Goal: Information Seeking & Learning: Find specific fact

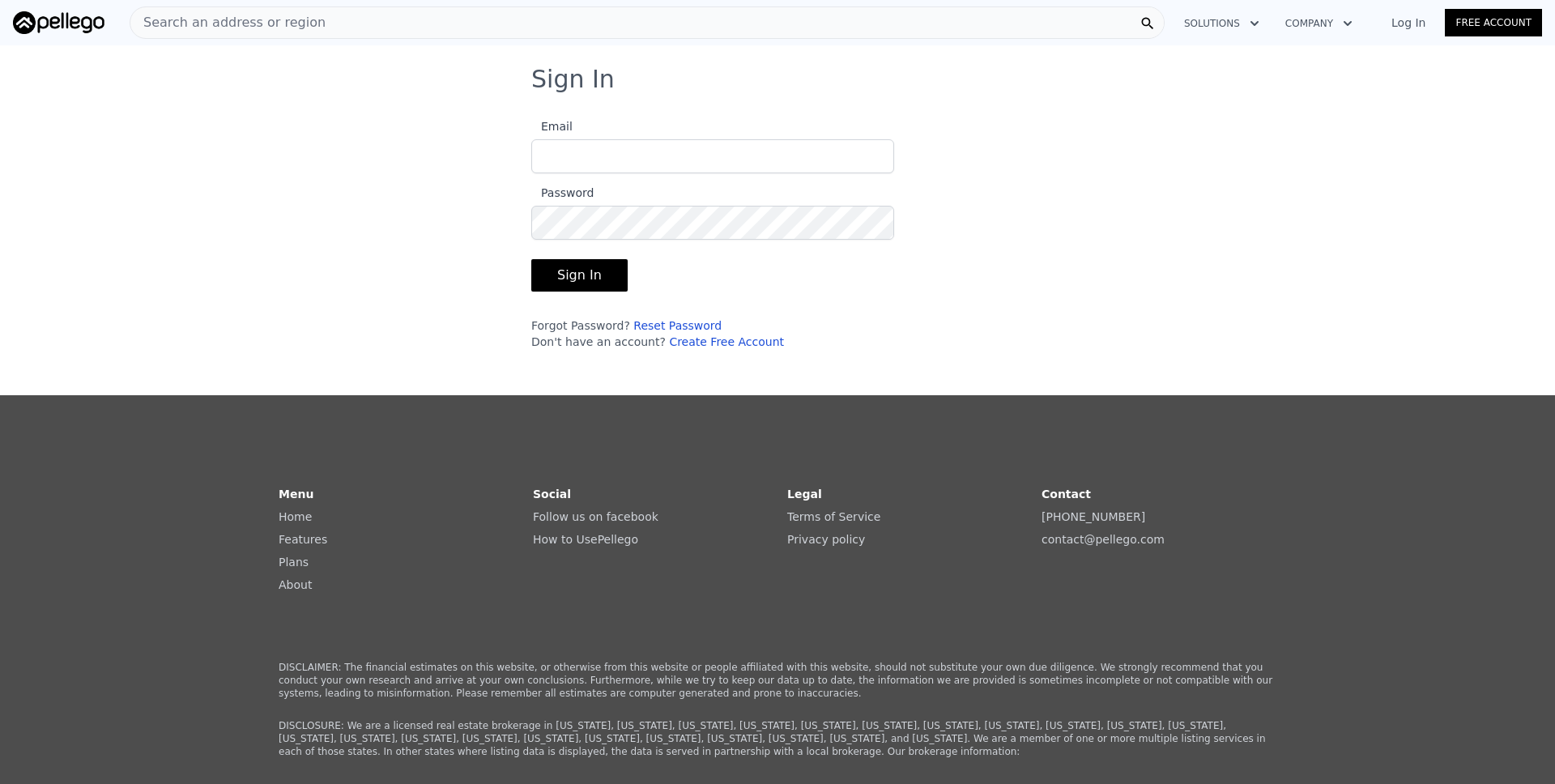
type input "[EMAIL_ADDRESS][DOMAIN_NAME]"
click at [587, 267] on button "Sign In" at bounding box center [580, 276] width 97 height 32
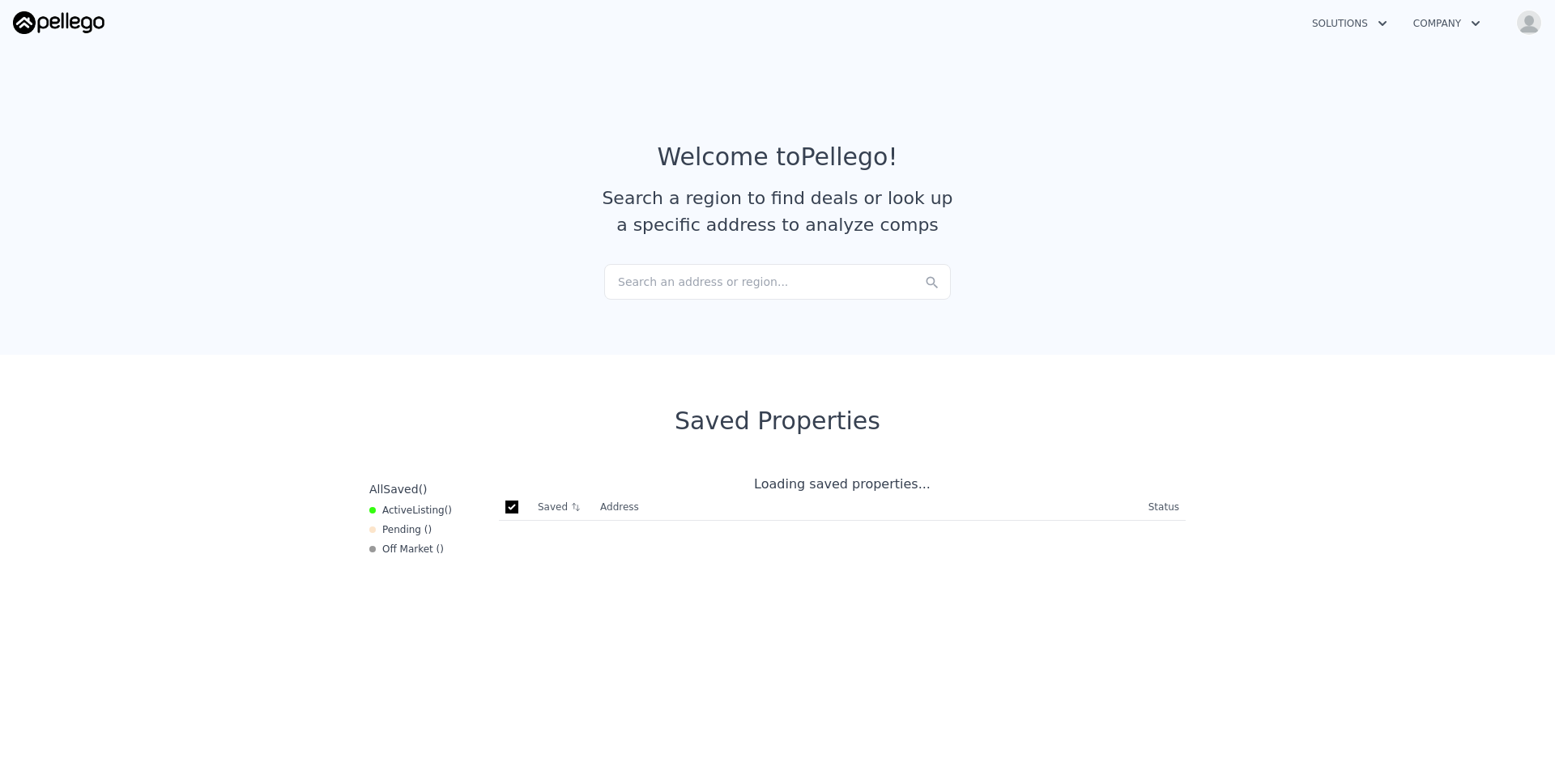
checkbox input "true"
click at [847, 282] on div "Search an address or region..." at bounding box center [777, 282] width 346 height 36
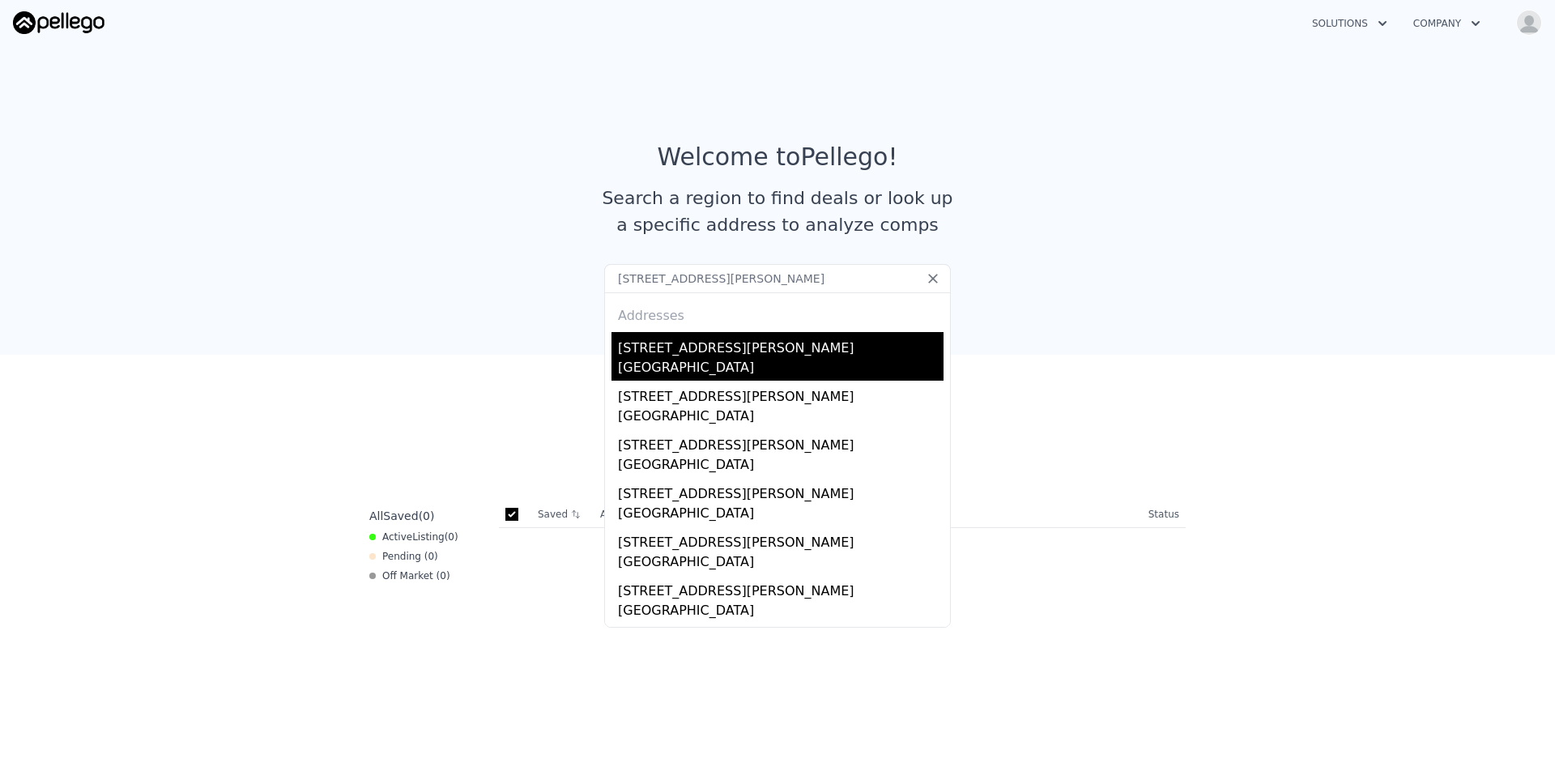
type input "[STREET_ADDRESS][PERSON_NAME]"
click at [743, 340] on div "[STREET_ADDRESS][PERSON_NAME]" at bounding box center [781, 345] width 326 height 26
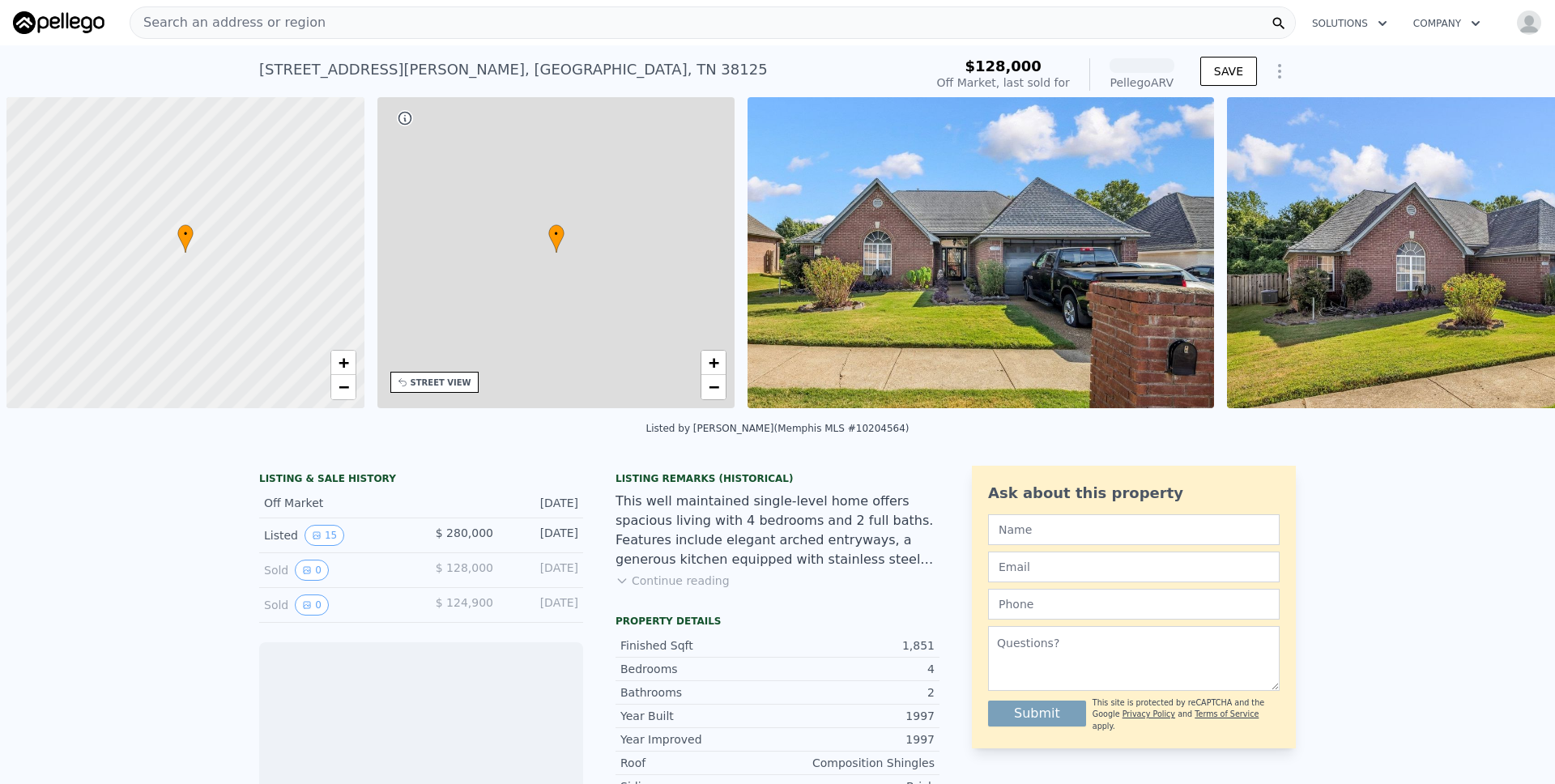
scroll to position [0, 6]
